Goal: Transaction & Acquisition: Purchase product/service

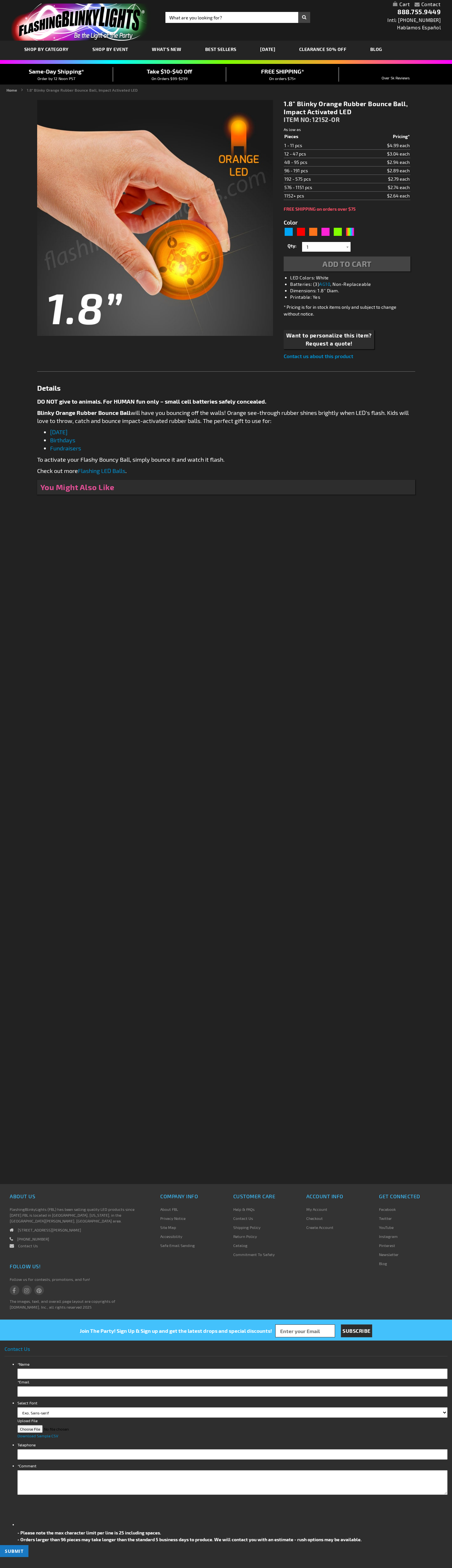
type input "5637"
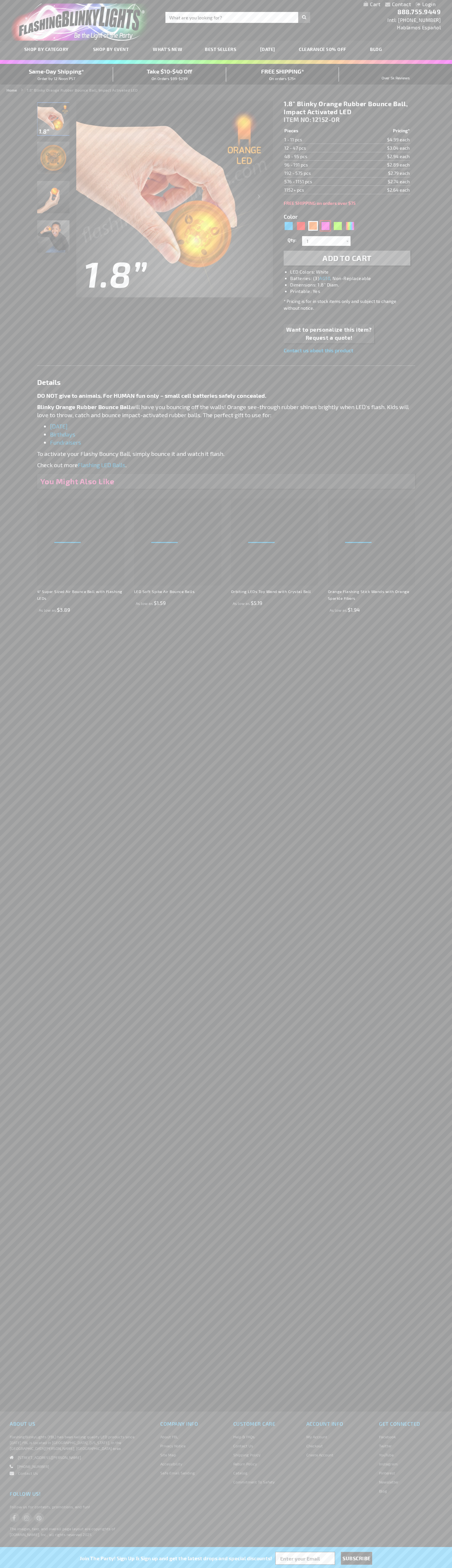
click at [325, 226] on div "Pink" at bounding box center [325, 226] width 10 height 10
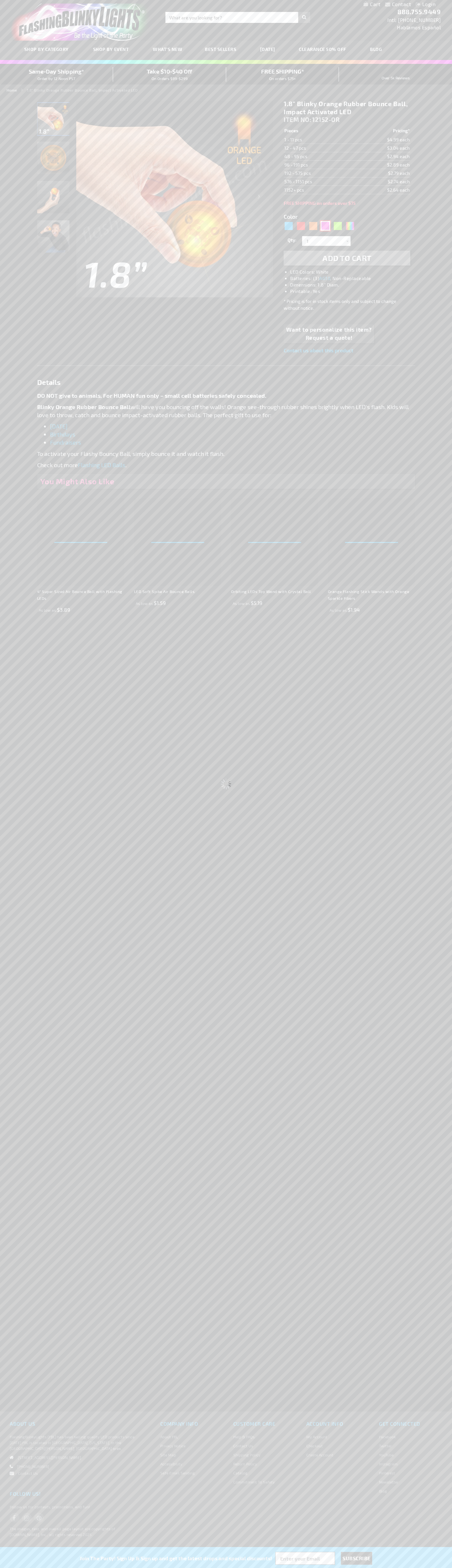
type input "5639"
type input "12152-PK"
type input "Customize - Blinky Pink Rubber Bounce Ball, Impact Activated LED - ITEM NO: 121…"
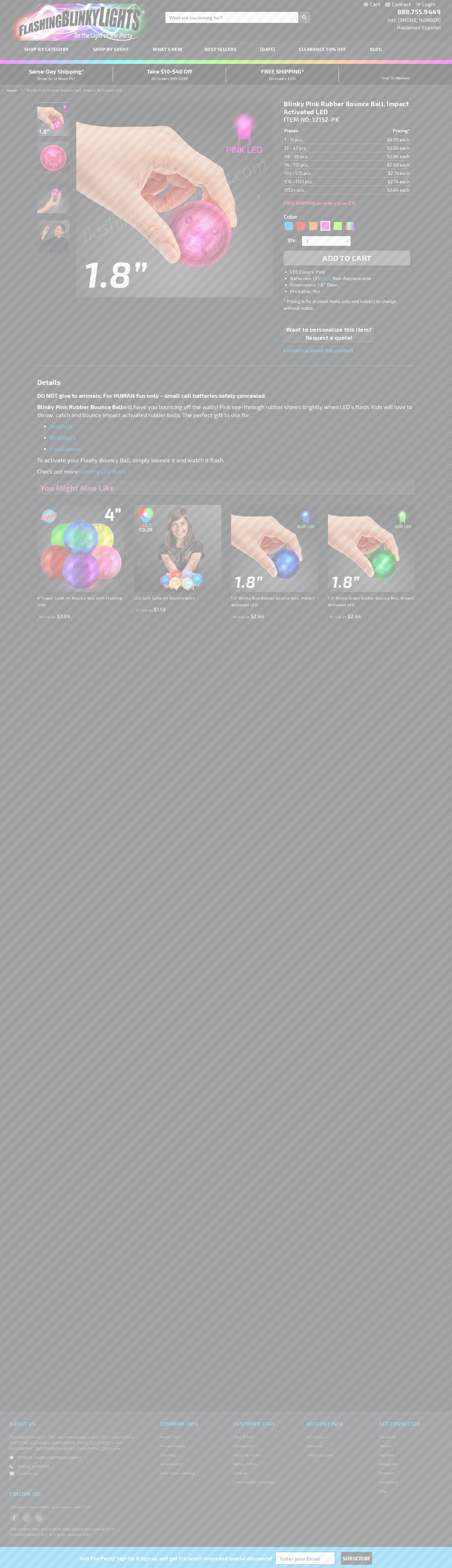
click at [347, 258] on span "Add to Cart" at bounding box center [347, 257] width 49 height 9
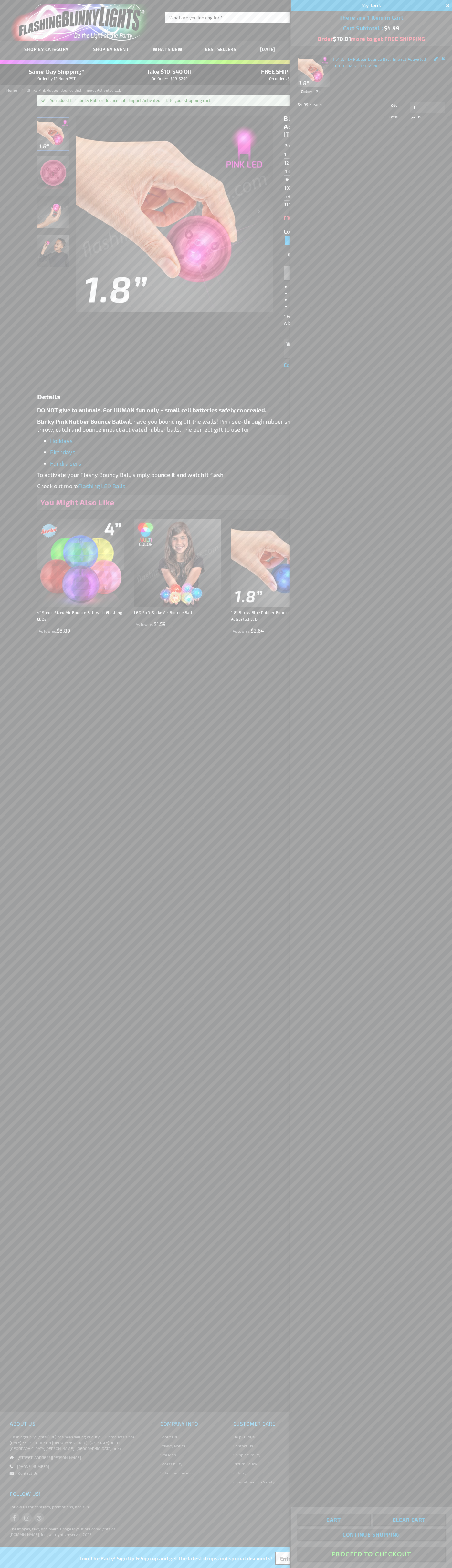
click at [371, 1554] on button "Proceed To Checkout" at bounding box center [371, 1554] width 148 height 15
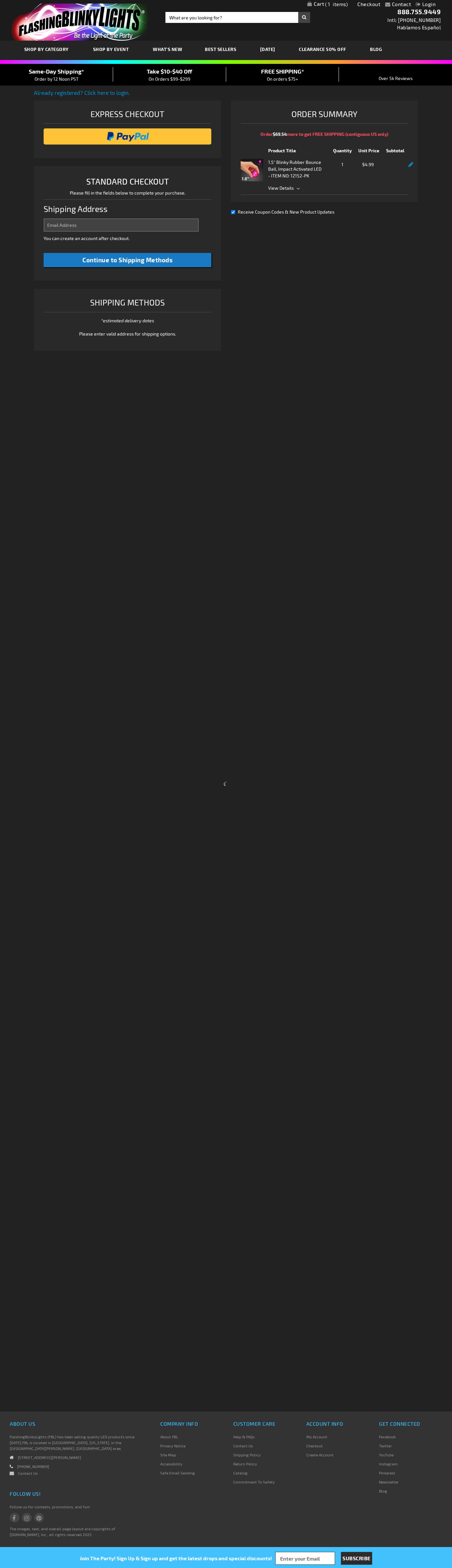
select select "US"
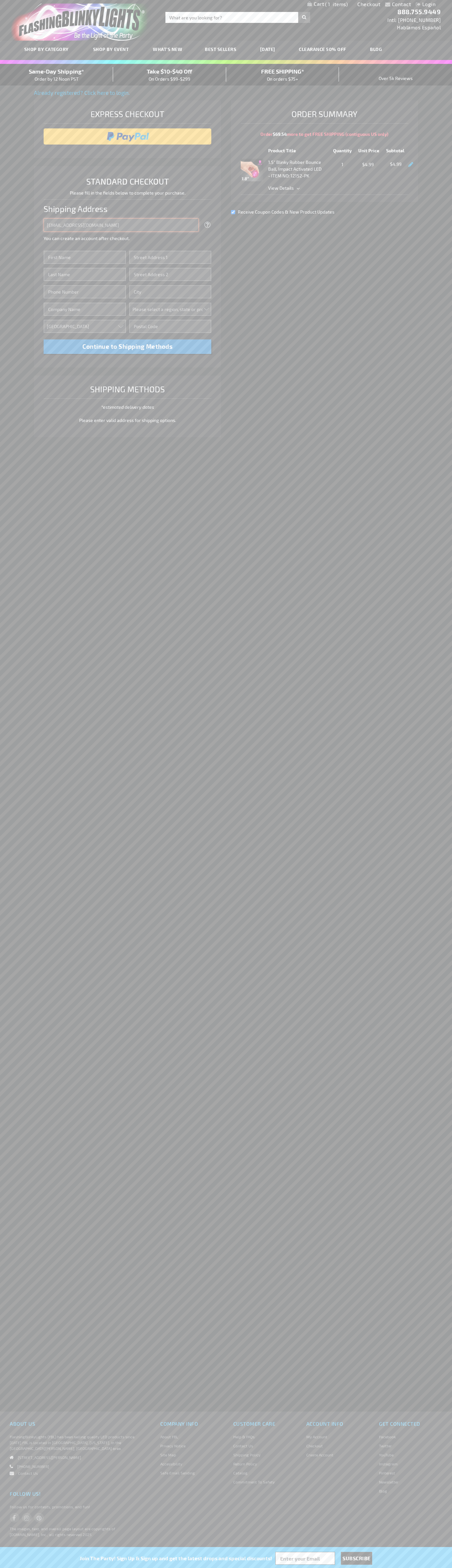
type input "johnsmith005@storebotmail.joonix.net"
type input "John"
type input "2590 Pearl Street"
type input "First floor"
type input "boulder"
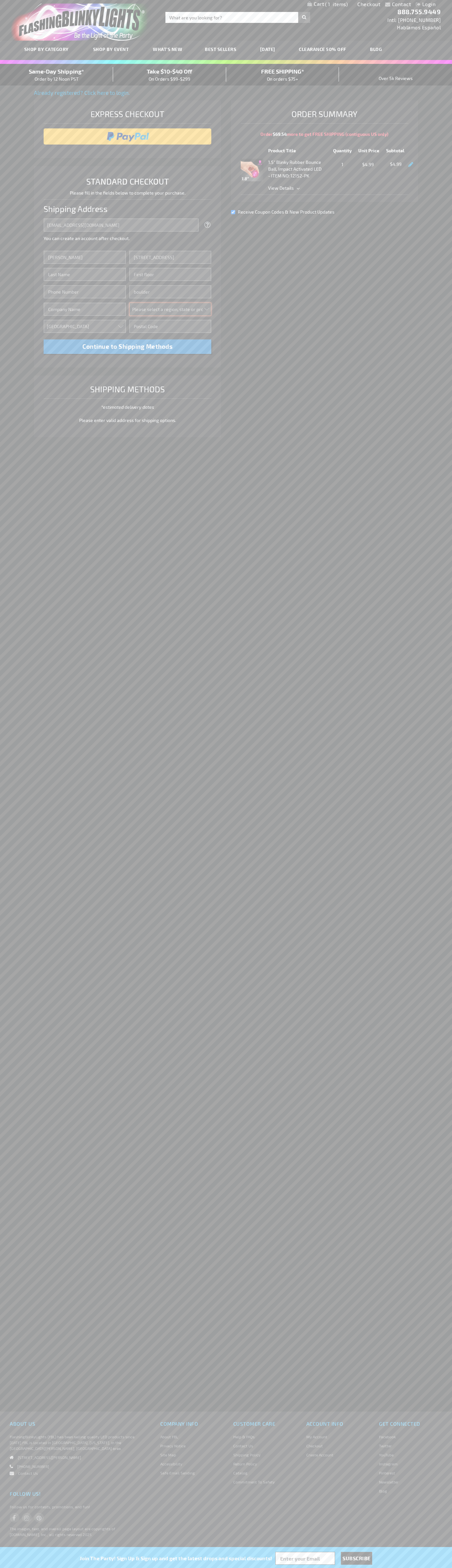
select select "13"
type input "80302"
type input "Smith"
type input "6502530000"
type input "John Smith"
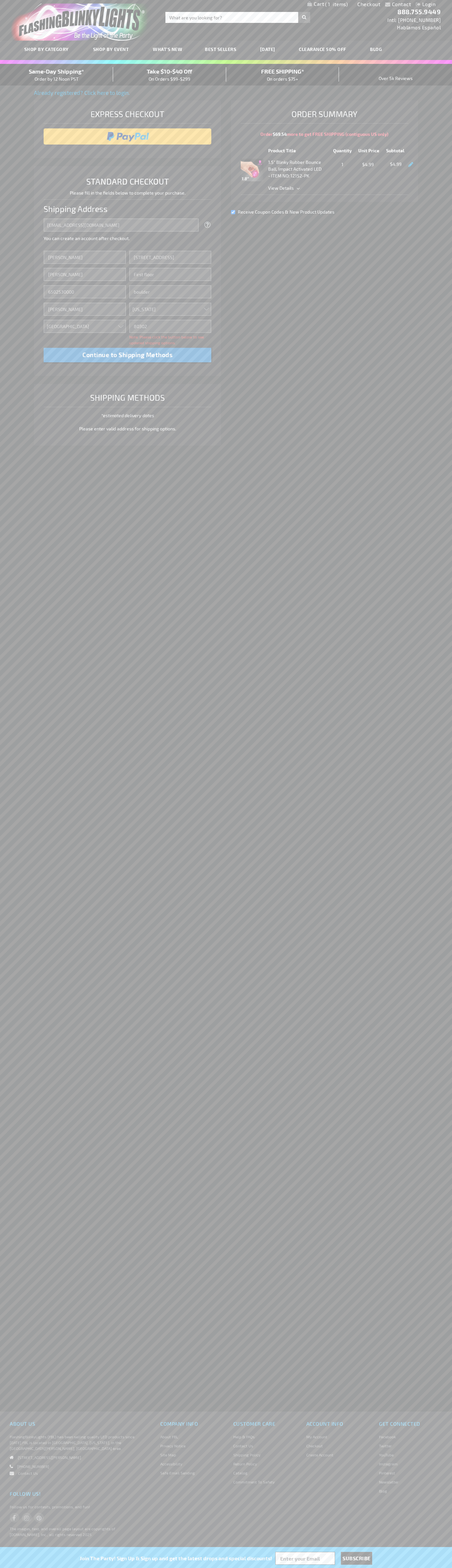
click at [57, 75] on div "Same-Day Shipping* Order by 12 Noon PST" at bounding box center [57, 74] width 113 height 15
click at [127, 136] on input "image" at bounding box center [127, 136] width 161 height 13
